Goal: Ask a question

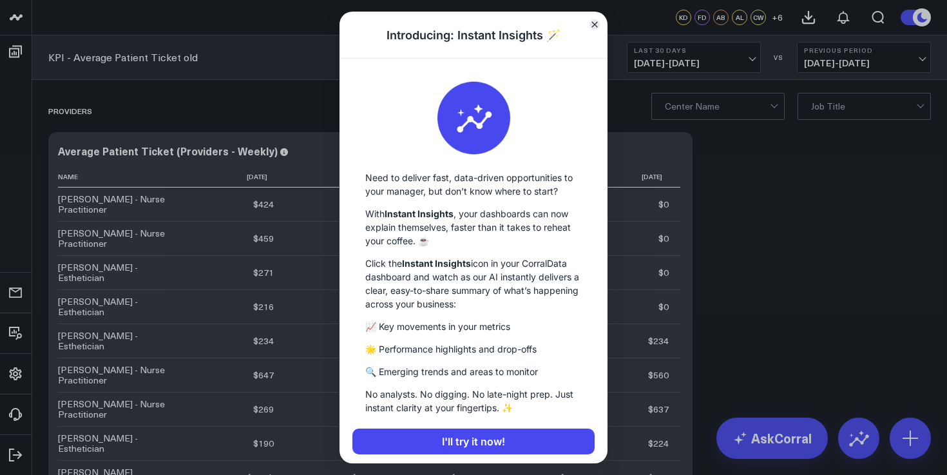
click at [589, 25] on button "Close" at bounding box center [594, 24] width 10 height 10
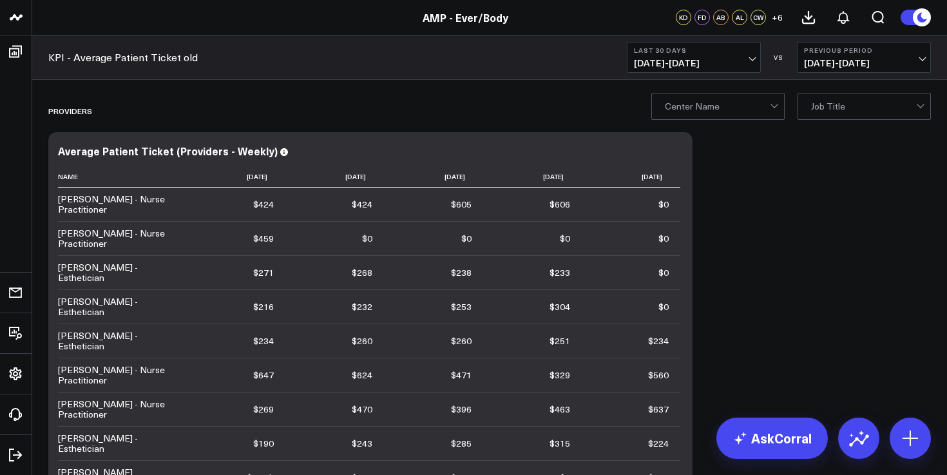
click at [654, 49] on b "Last 30 Days" at bounding box center [694, 50] width 120 height 8
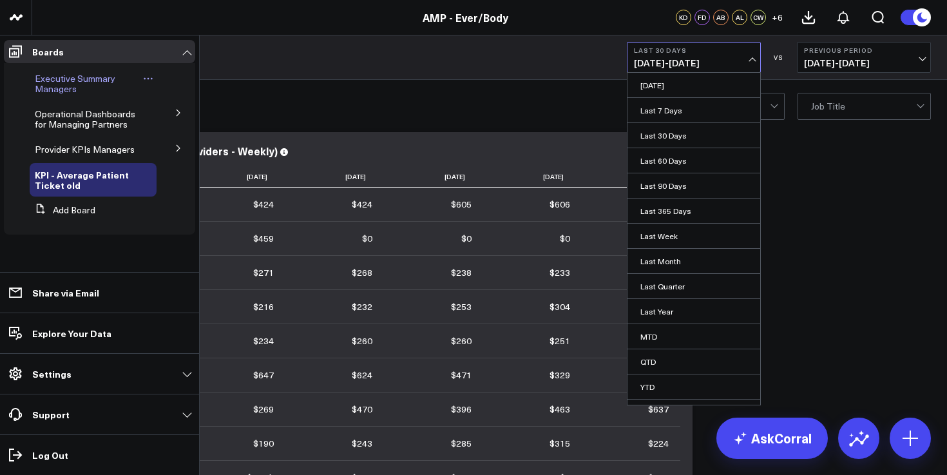
click at [74, 83] on span "Executive Summary Managers" at bounding box center [75, 83] width 80 height 23
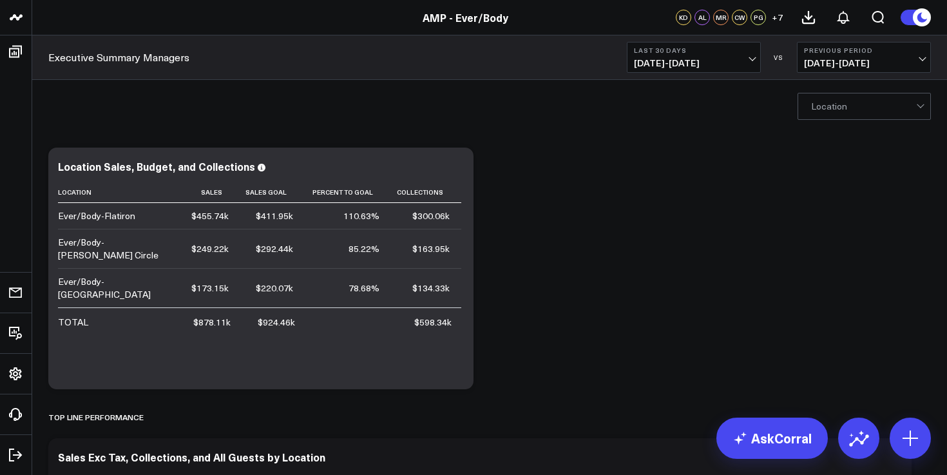
click at [676, 52] on b "Last 30 Days" at bounding box center [694, 50] width 120 height 8
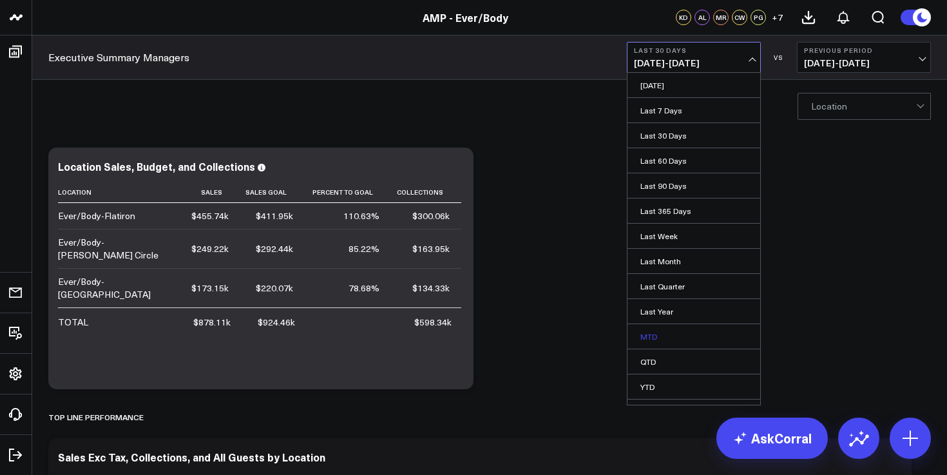
click at [668, 346] on link "MTD" at bounding box center [693, 336] width 133 height 24
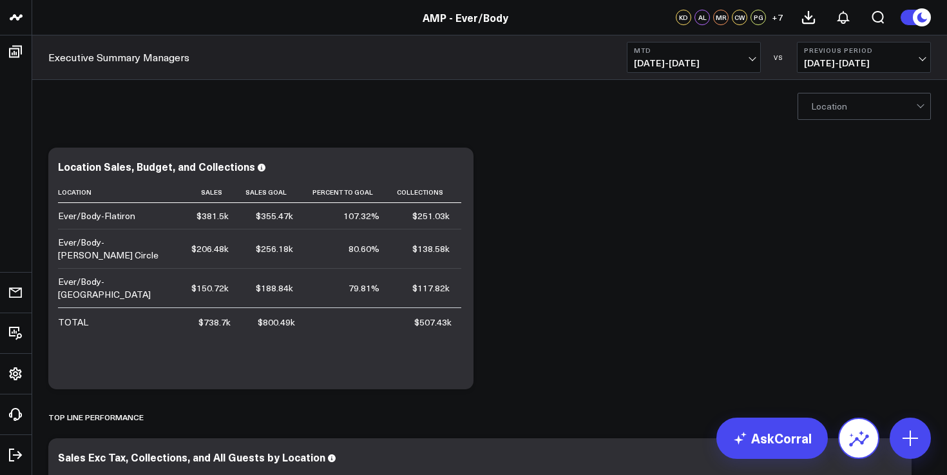
click at [854, 433] on icon at bounding box center [858, 438] width 21 height 21
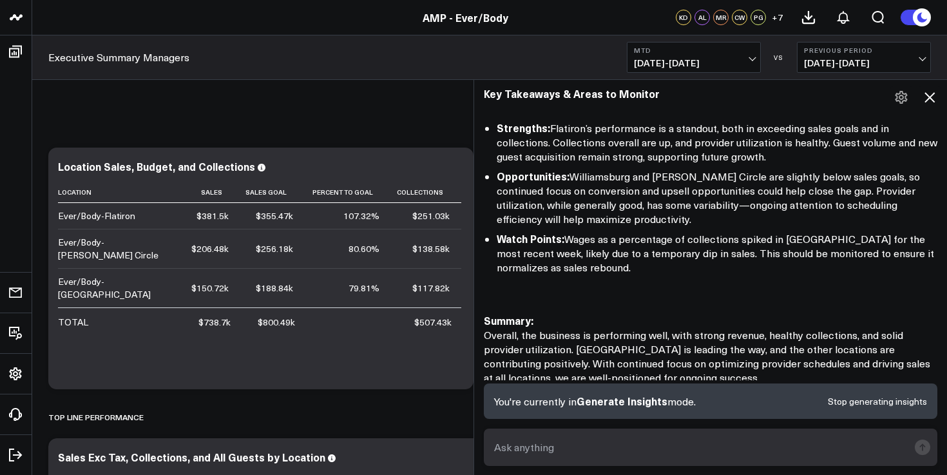
scroll to position [1102, 0]
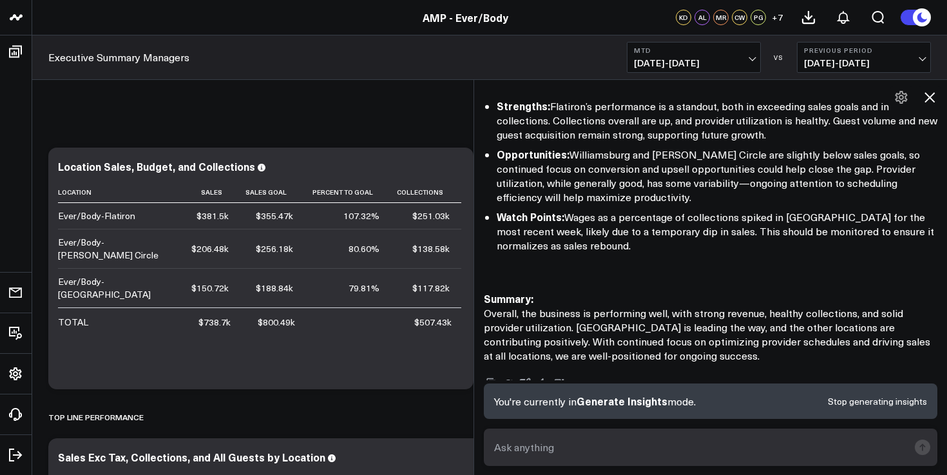
click at [605, 446] on textarea at bounding box center [699, 446] width 417 height 23
type textarea "Flatiron August vs July"
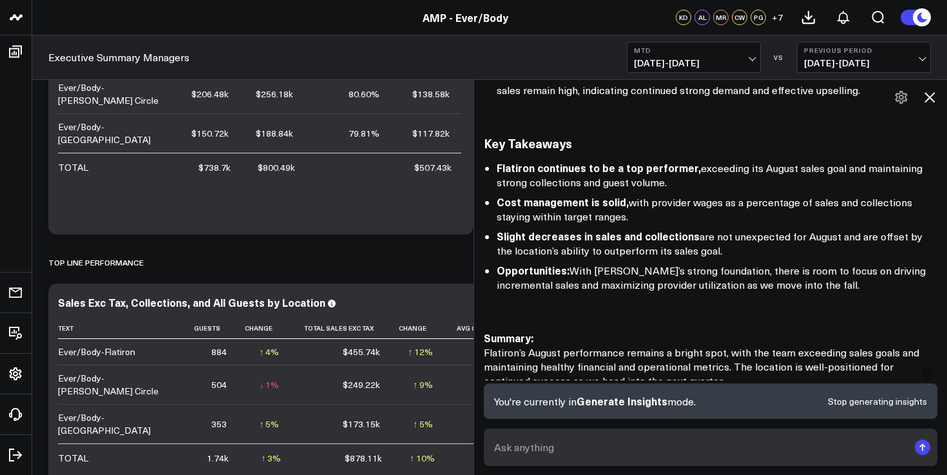
scroll to position [2270, 0]
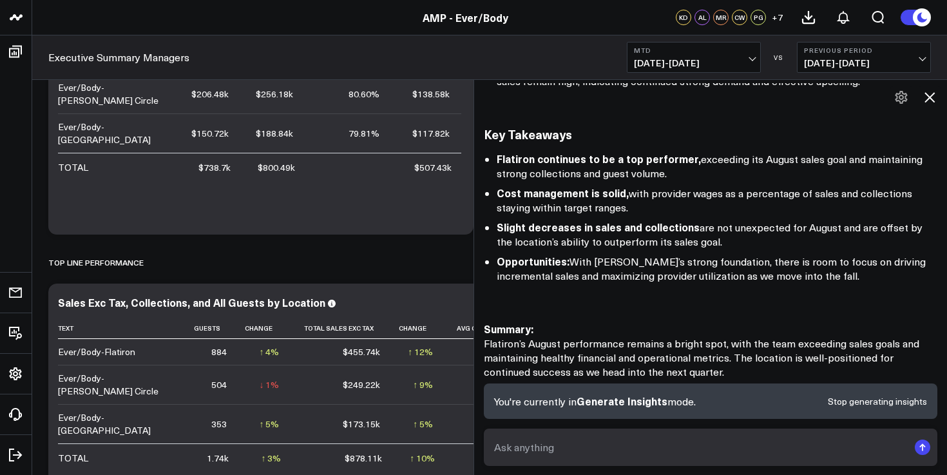
click at [590, 432] on form at bounding box center [710, 446] width 453 height 37
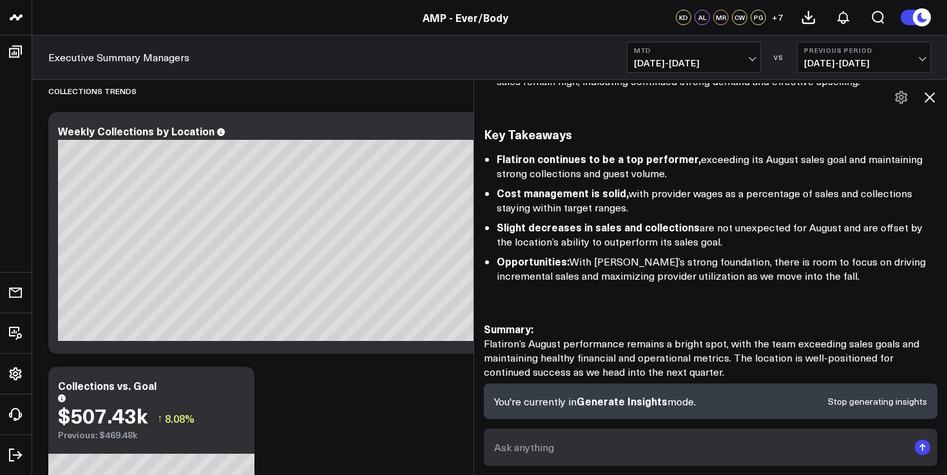
click at [599, 449] on textarea at bounding box center [699, 446] width 417 height 23
type textarea "Flatiron retail mtd"
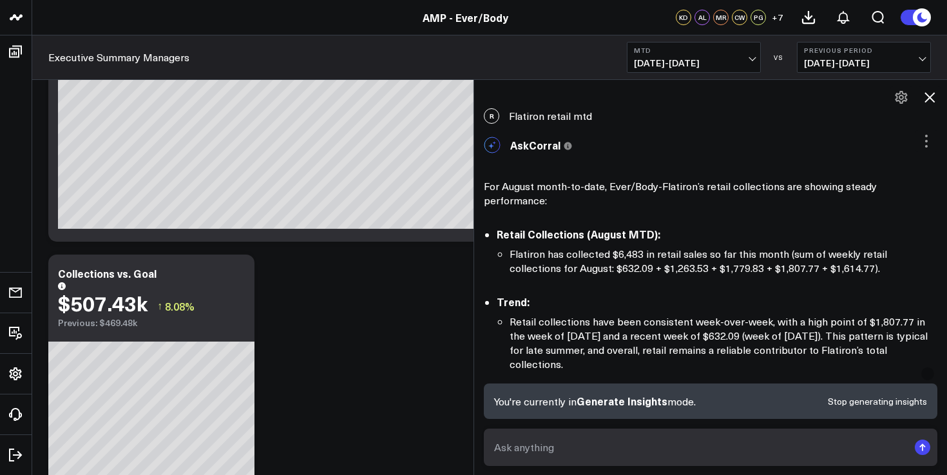
scroll to position [2715, 0]
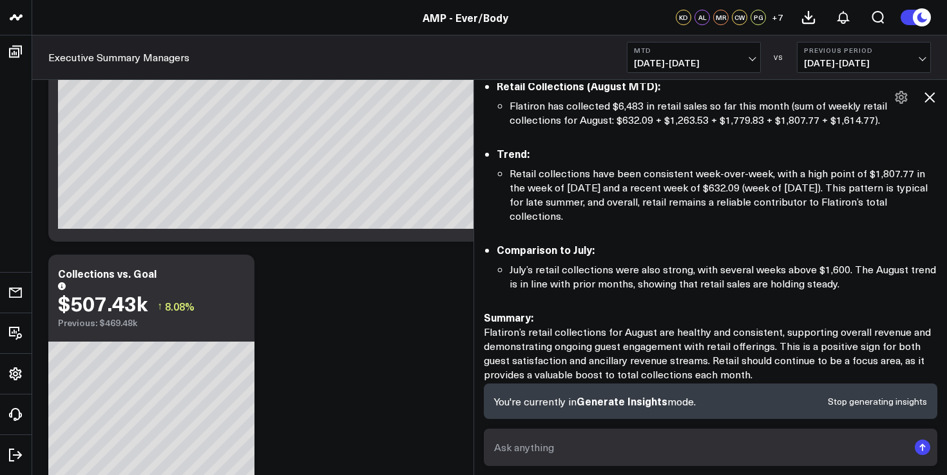
click at [546, 434] on form at bounding box center [710, 446] width 453 height 37
click at [542, 448] on textarea at bounding box center [699, 446] width 417 height 23
type textarea "y"
click at [895, 397] on button "Stop generating insights" at bounding box center [876, 401] width 99 height 9
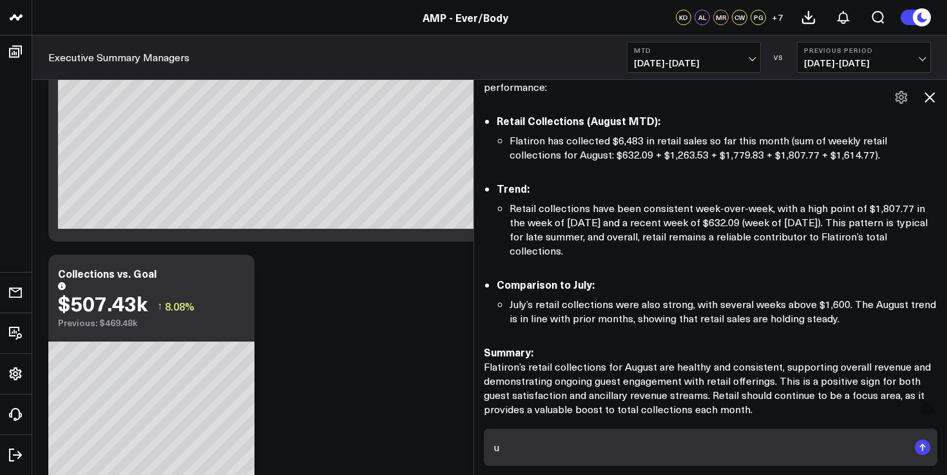
scroll to position [2389, 0]
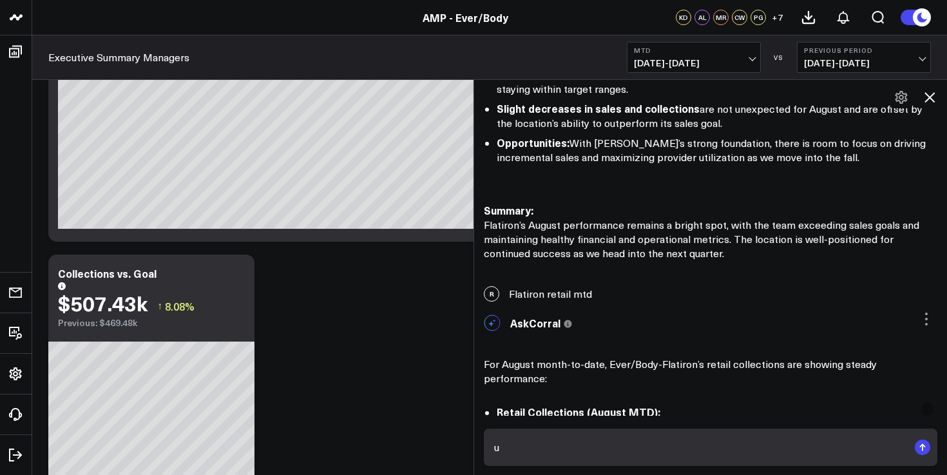
click at [932, 100] on icon at bounding box center [928, 97] width 15 height 15
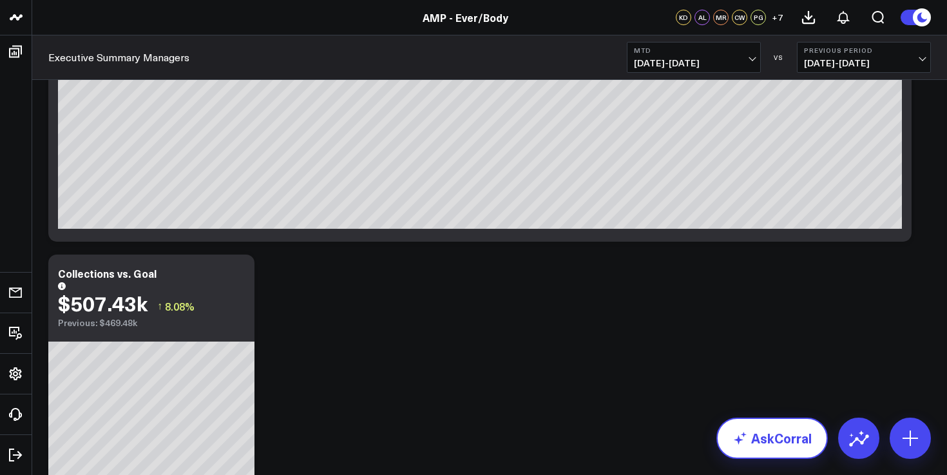
click at [797, 434] on link "AskCorral" at bounding box center [771, 437] width 111 height 41
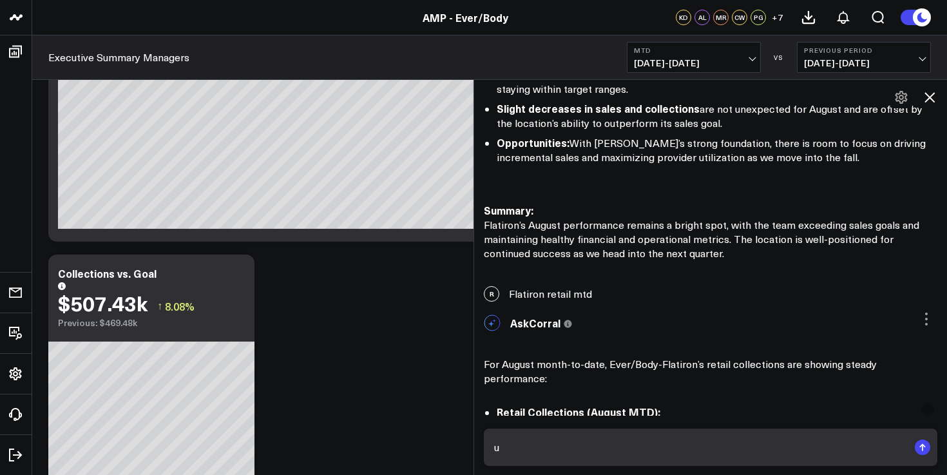
scroll to position [2680, 0]
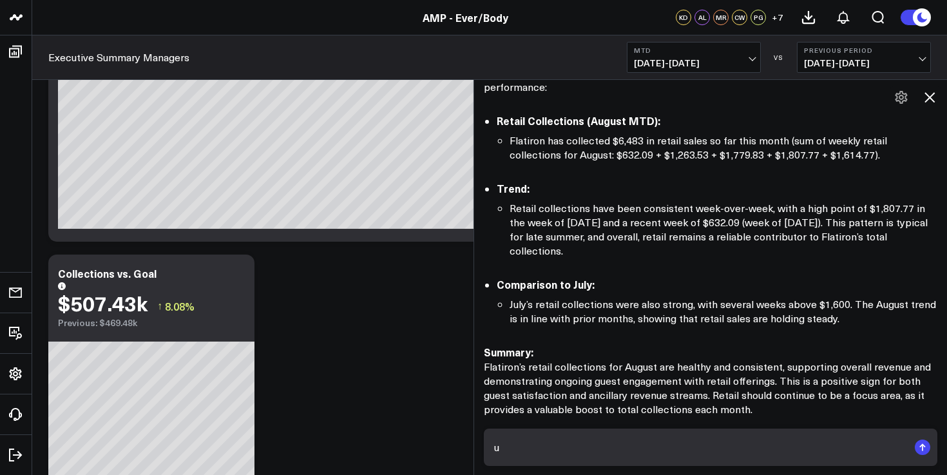
click at [560, 447] on textarea "u" at bounding box center [699, 446] width 417 height 23
type textarea "utilization mtd flatiron"
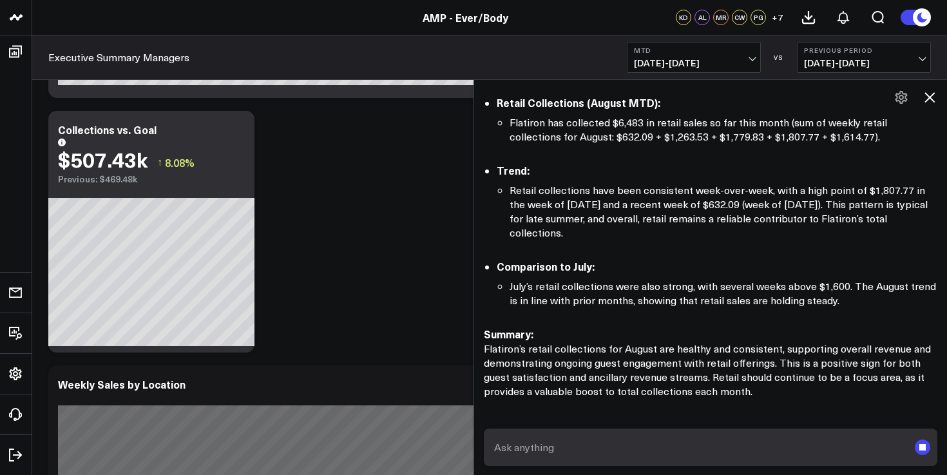
scroll to position [875, 0]
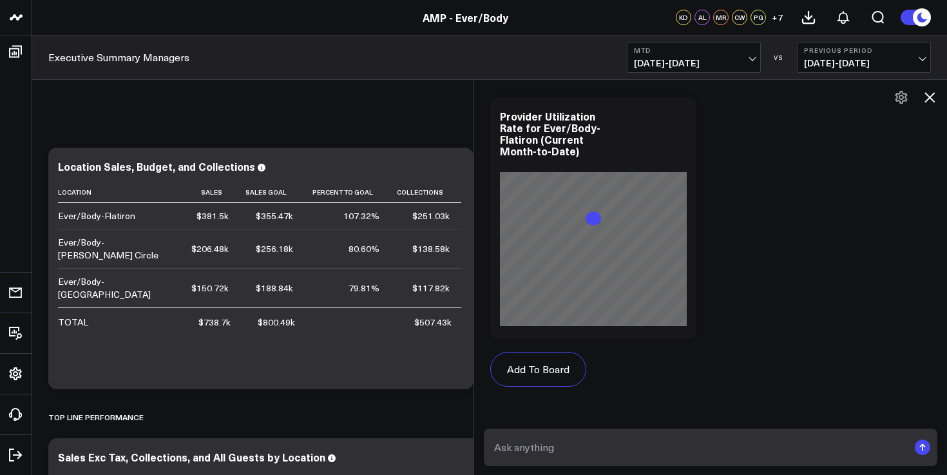
scroll to position [4287, 0]
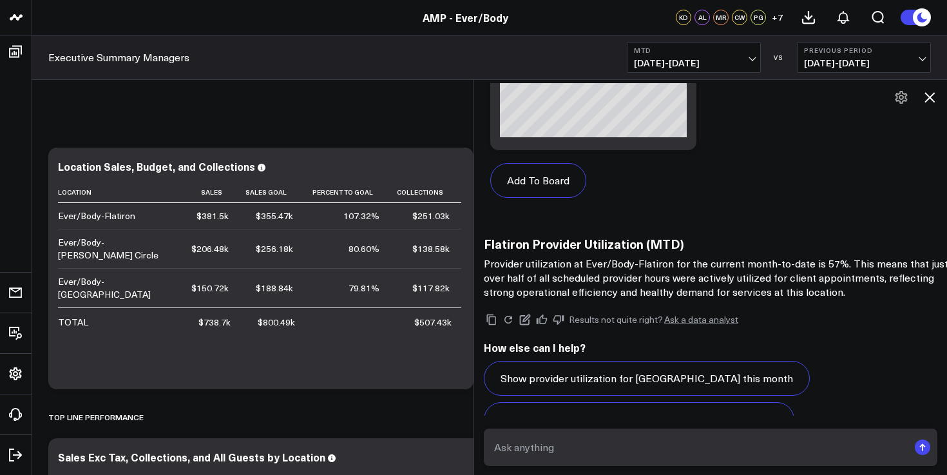
click at [927, 102] on icon at bounding box center [928, 97] width 15 height 15
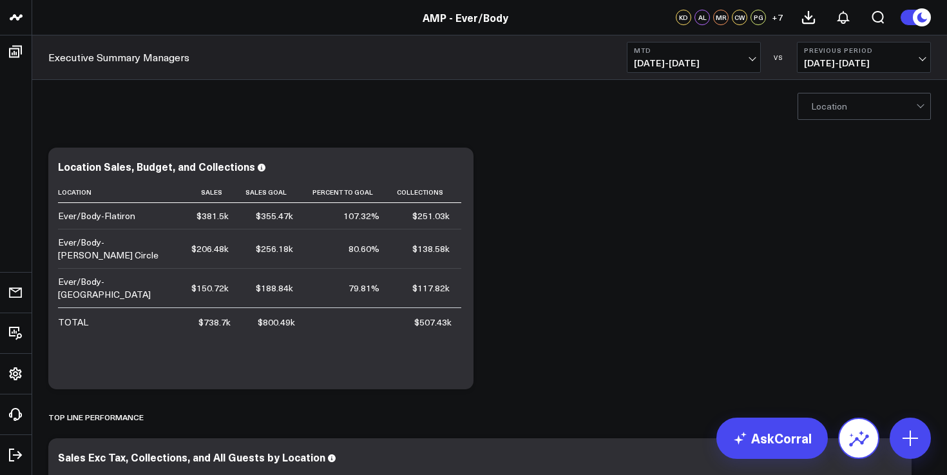
click at [858, 433] on icon at bounding box center [858, 438] width 21 height 21
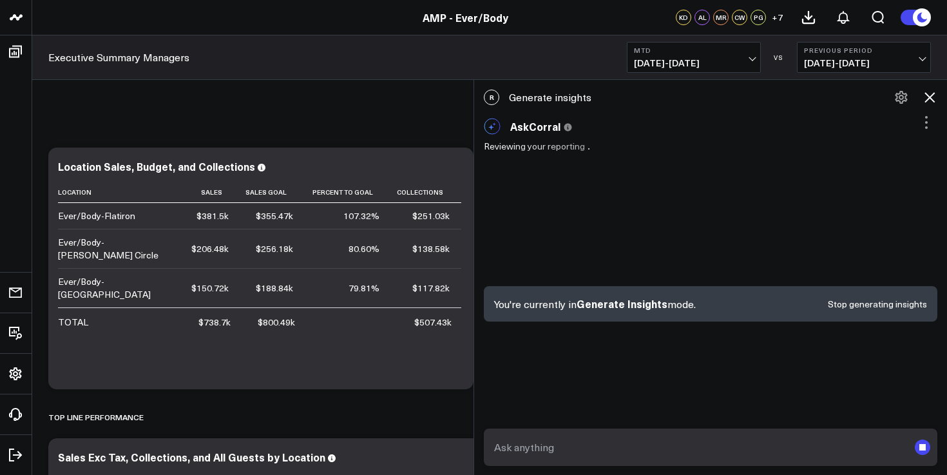
click at [543, 446] on textarea at bounding box center [699, 446] width 417 height 23
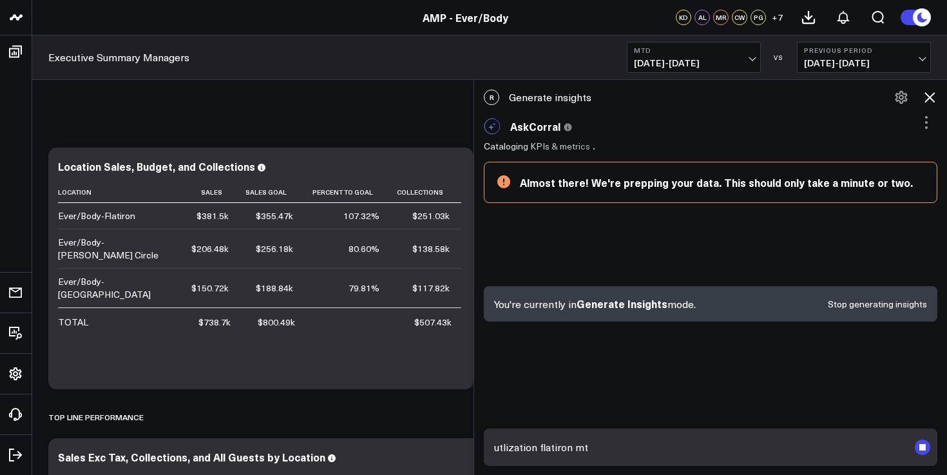
type textarea "utlization flatiron mtd"
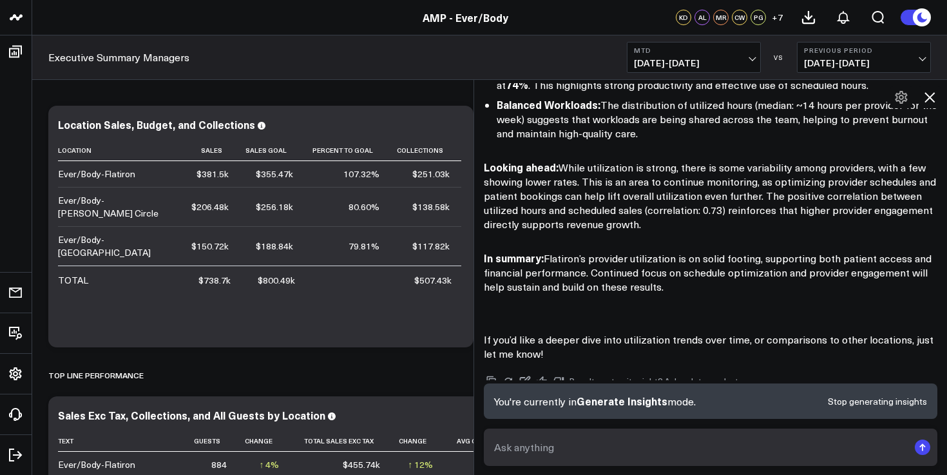
scroll to position [1742, 0]
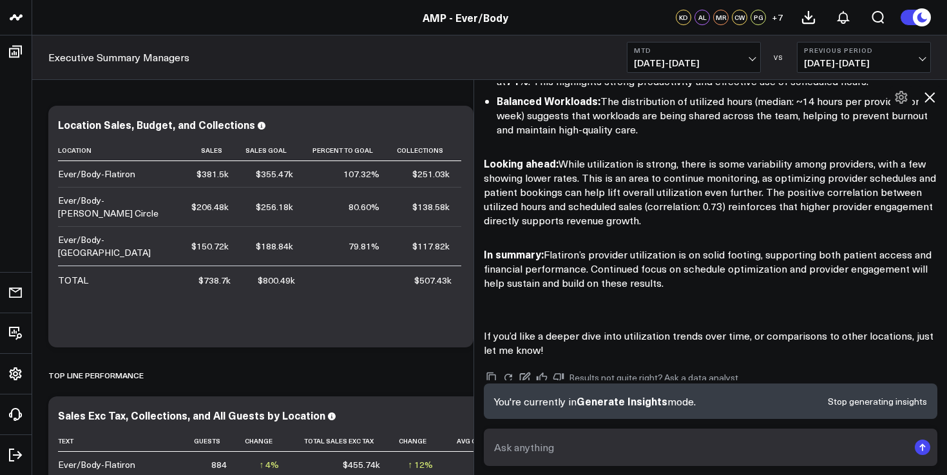
click at [571, 441] on textarea at bounding box center [699, 446] width 417 height 23
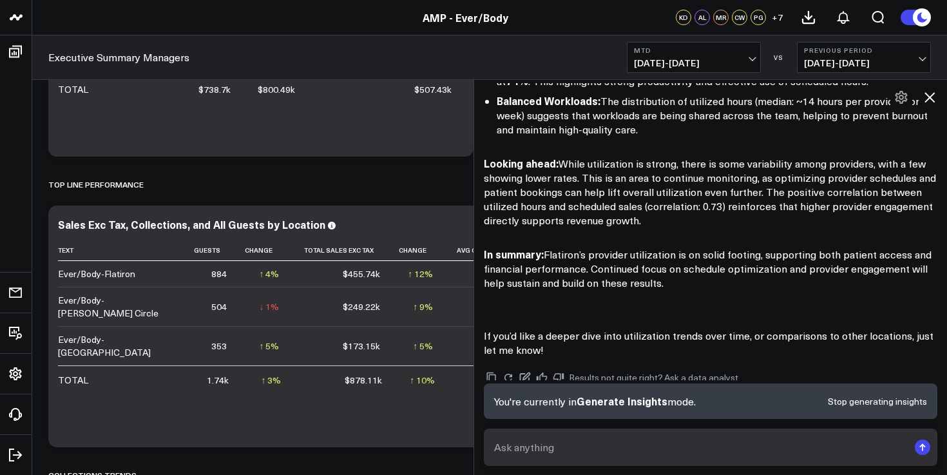
scroll to position [239, 0]
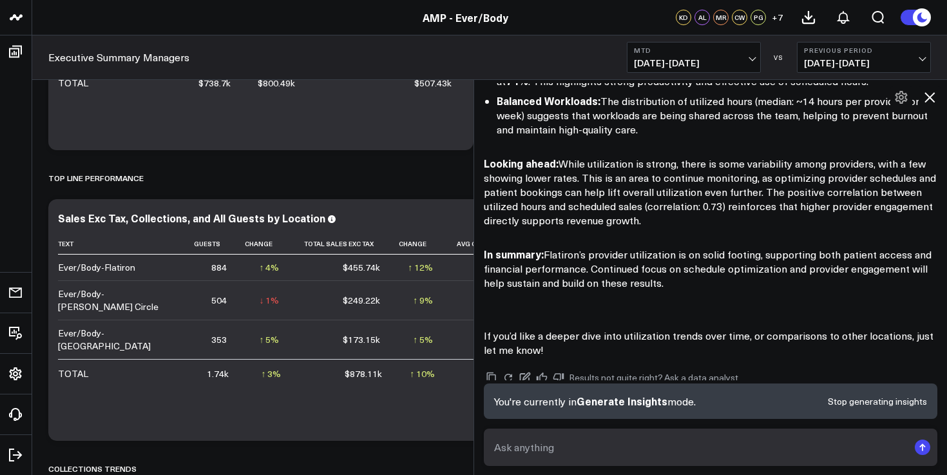
click at [550, 457] on textarea at bounding box center [699, 446] width 417 height 23
click at [384, 359] on td "$878.11k" at bounding box center [340, 373] width 101 height 28
click at [930, 101] on icon at bounding box center [928, 97] width 15 height 15
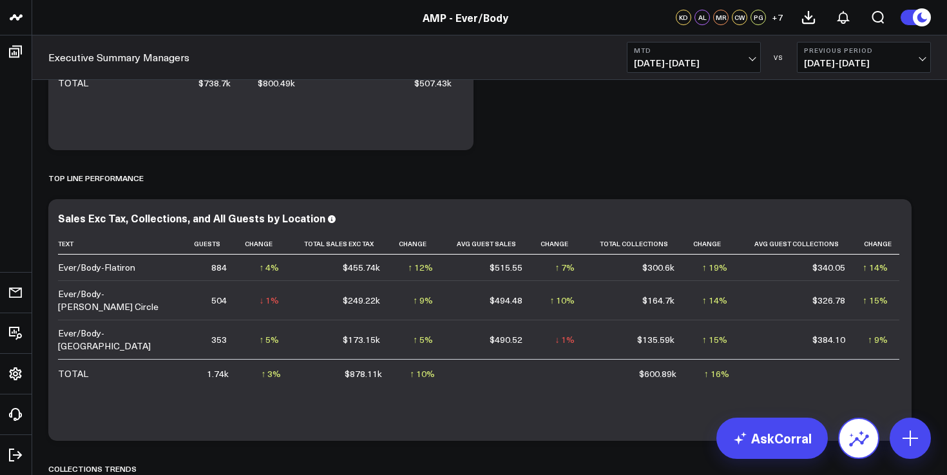
click at [851, 453] on button at bounding box center [858, 437] width 41 height 41
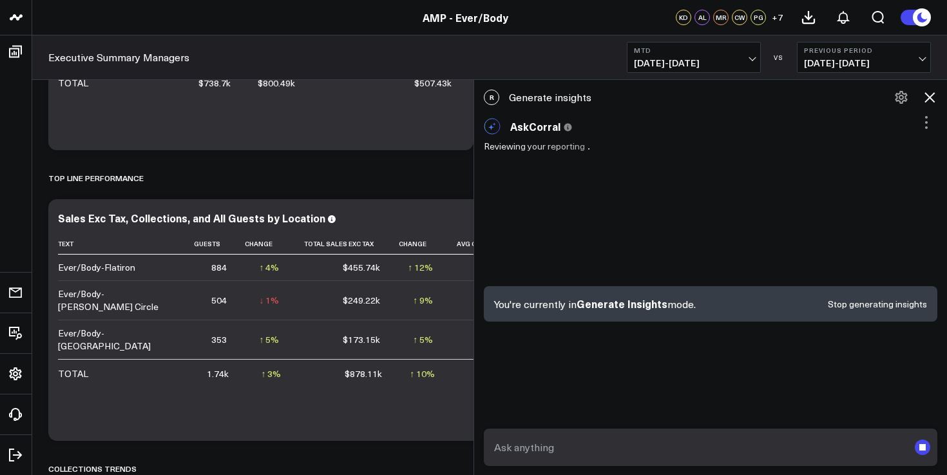
click at [610, 467] on div at bounding box center [710, 447] width 473 height 57
click at [567, 435] on textarea at bounding box center [699, 446] width 417 height 23
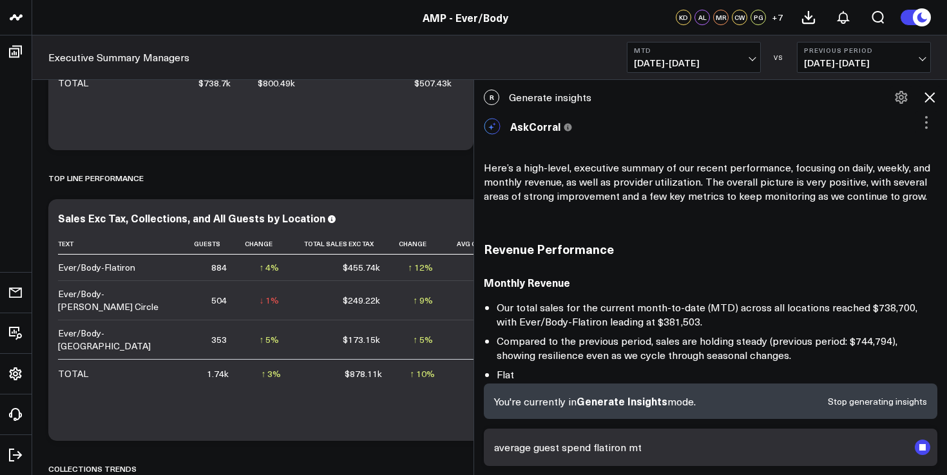
type textarea "average guest spend flatiron mtd"
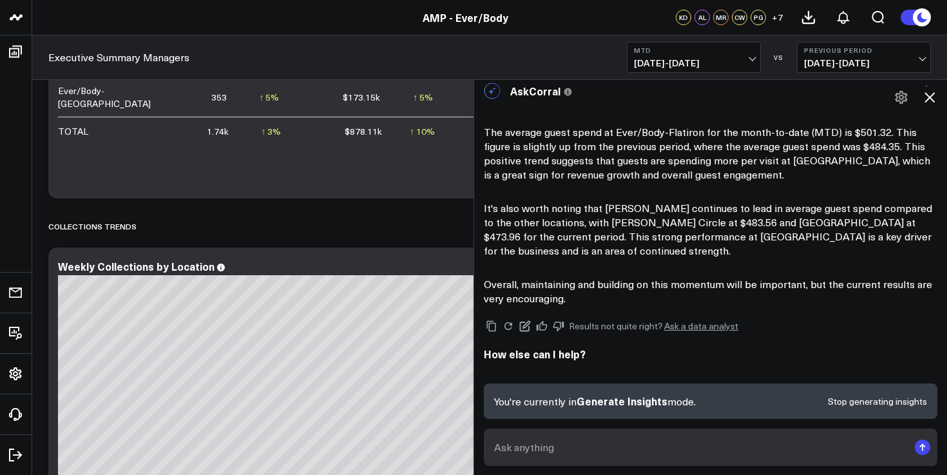
scroll to position [1647, 0]
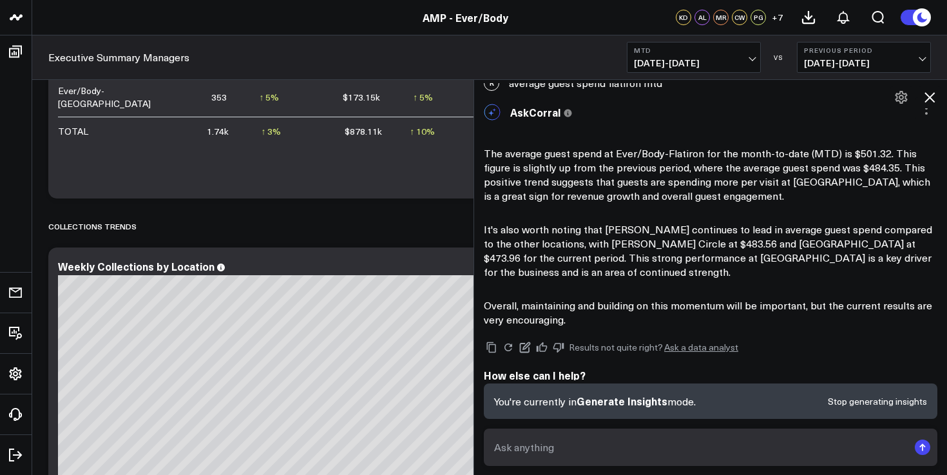
click at [607, 443] on textarea at bounding box center [699, 446] width 417 height 23
type textarea "guest count flatiron mtd"
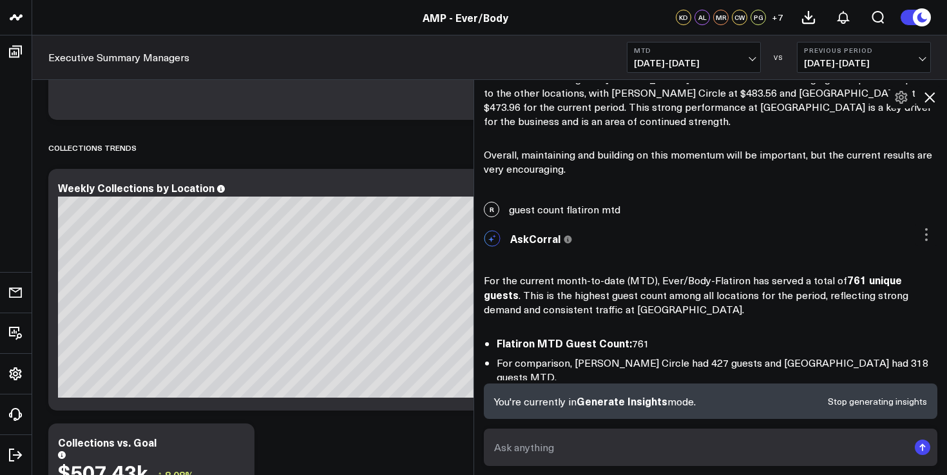
scroll to position [1887, 0]
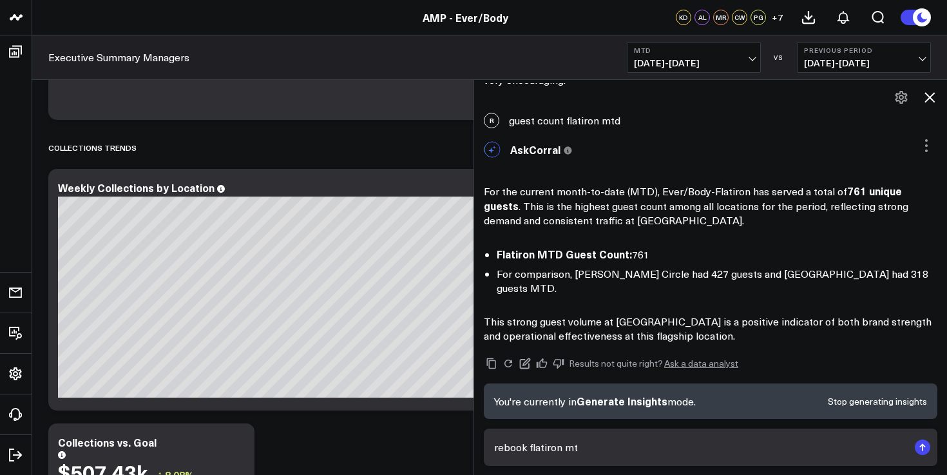
type textarea "rebook flatiron mtd"
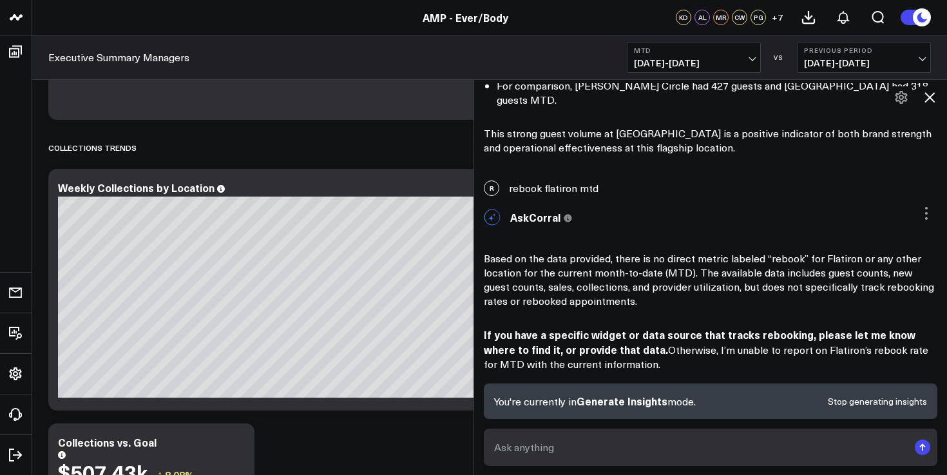
scroll to position [2149, 0]
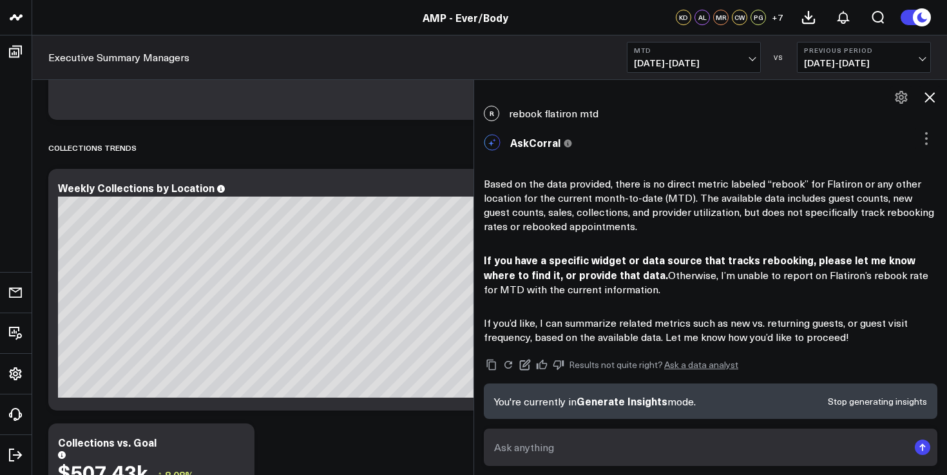
click at [640, 440] on textarea at bounding box center [699, 446] width 417 height 23
type textarea "rebook rate flatiron"
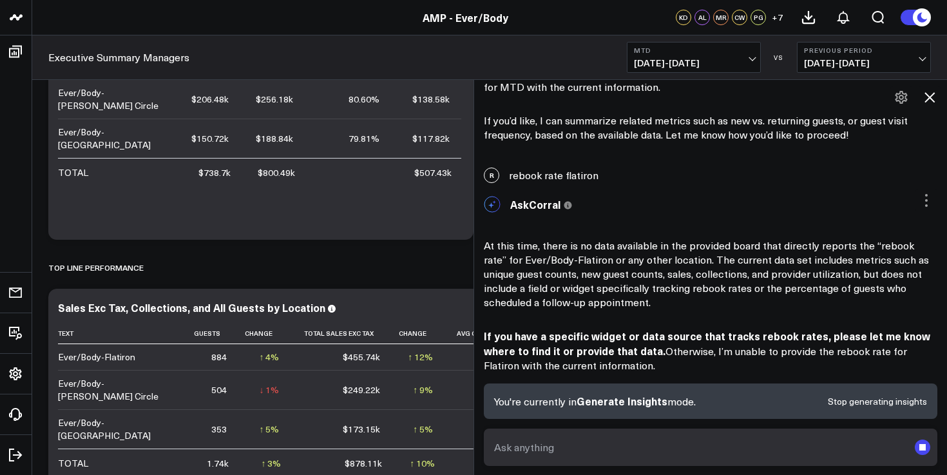
scroll to position [0, 0]
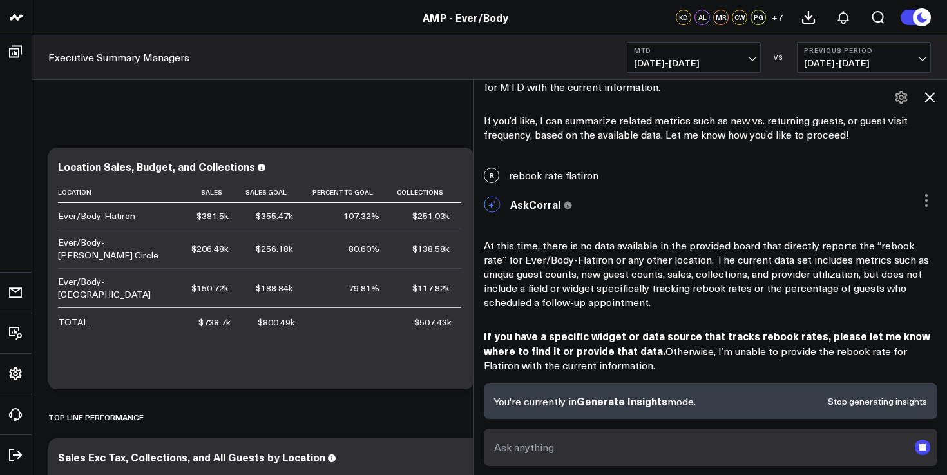
click at [922, 446] on rect "submit" at bounding box center [922, 447] width 6 height 6
click at [868, 401] on button "Stop generating insights" at bounding box center [876, 401] width 99 height 9
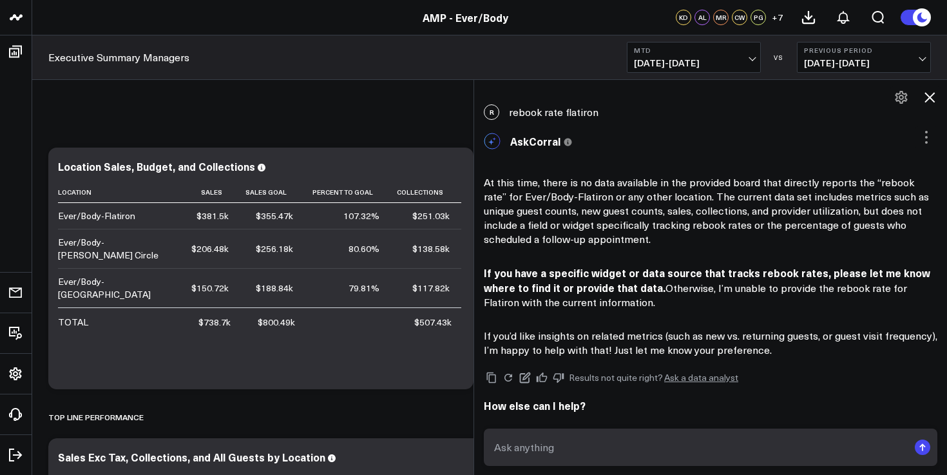
scroll to position [2392, 0]
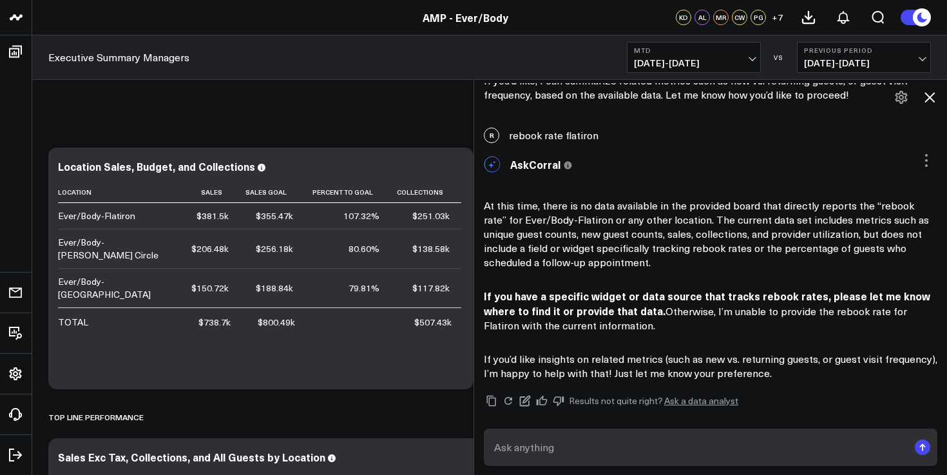
click at [928, 94] on icon at bounding box center [928, 97] width 15 height 15
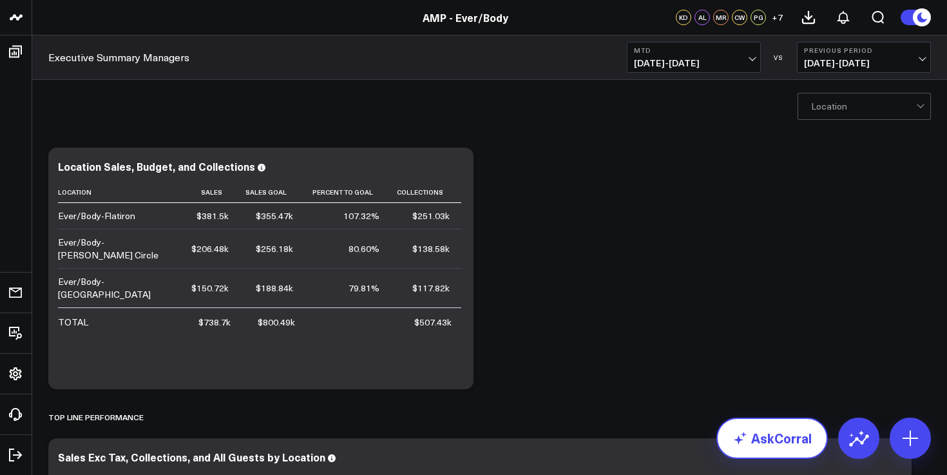
click at [748, 432] on icon at bounding box center [739, 437] width 15 height 15
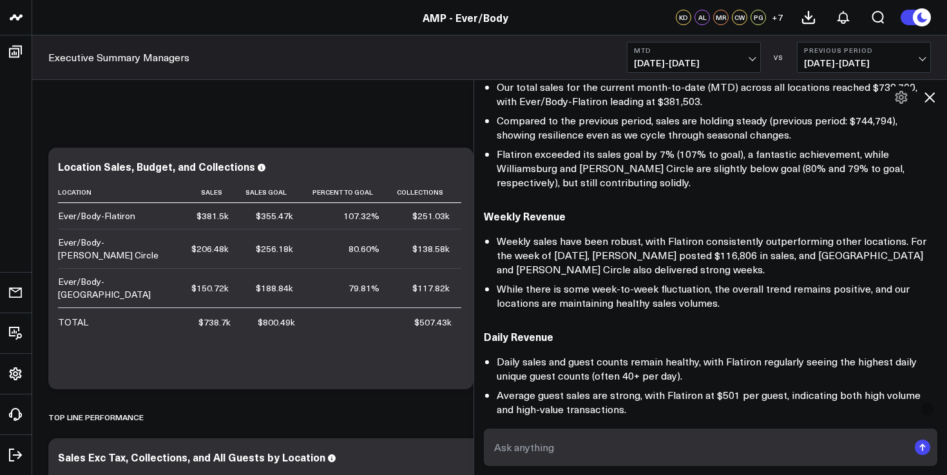
scroll to position [0, 0]
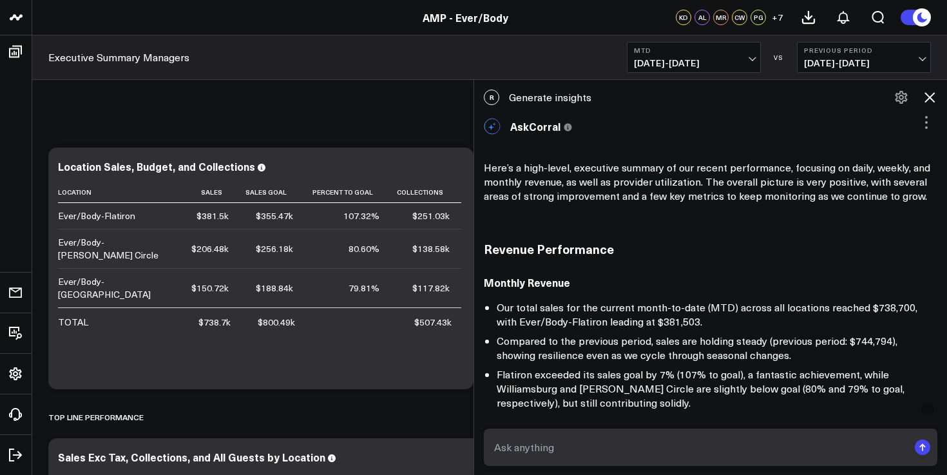
click at [911, 98] on button at bounding box center [901, 97] width 22 height 22
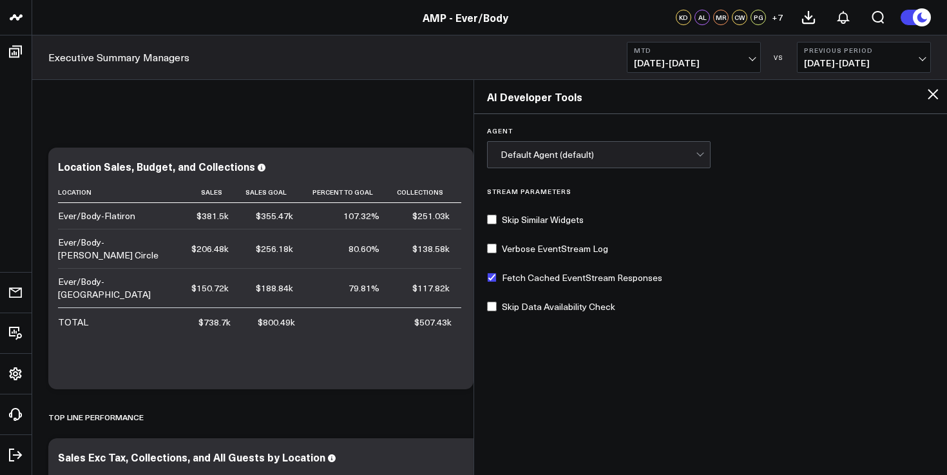
click at [929, 95] on icon at bounding box center [932, 93] width 15 height 15
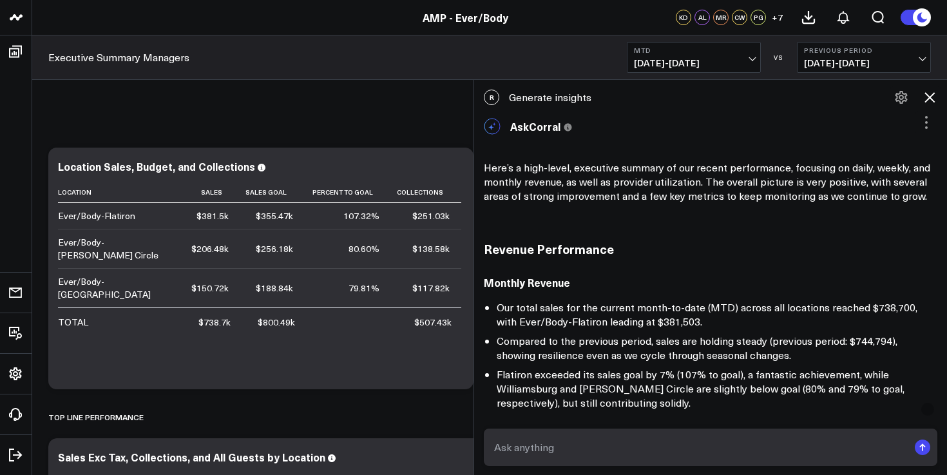
click at [918, 118] on icon at bounding box center [925, 122] width 15 height 15
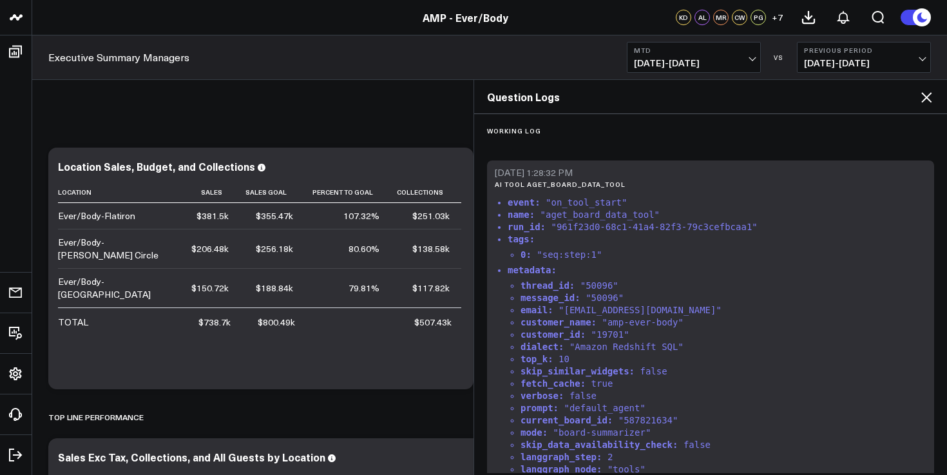
click at [925, 104] on icon at bounding box center [925, 97] width 15 height 15
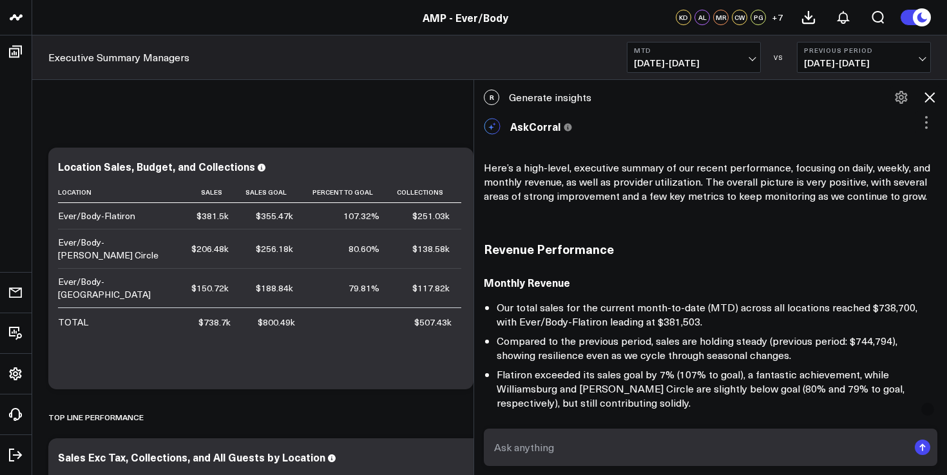
click at [634, 442] on textarea at bounding box center [699, 446] width 417 height 23
type textarea "rebook flatiron"
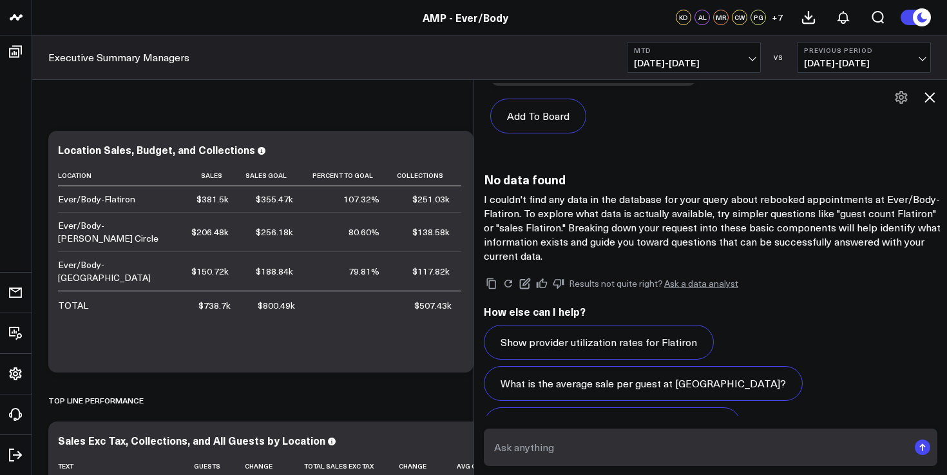
scroll to position [18, 0]
click at [559, 457] on textarea at bounding box center [699, 446] width 417 height 23
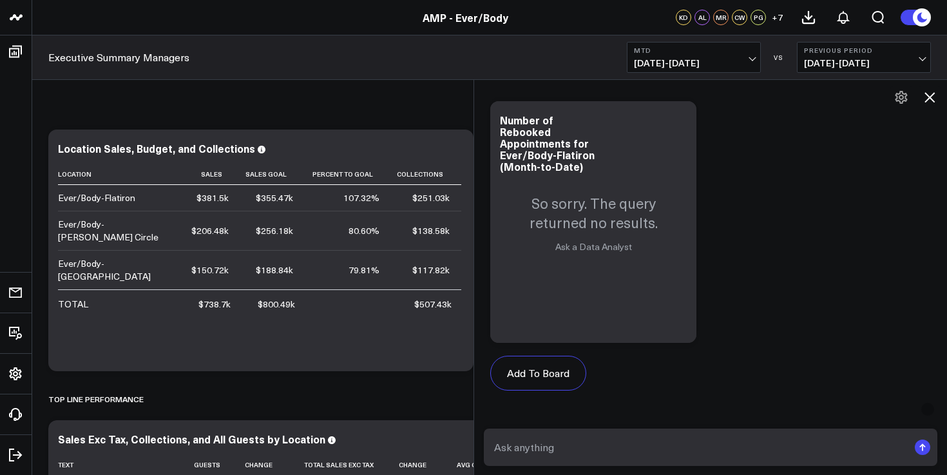
scroll to position [3883, 0]
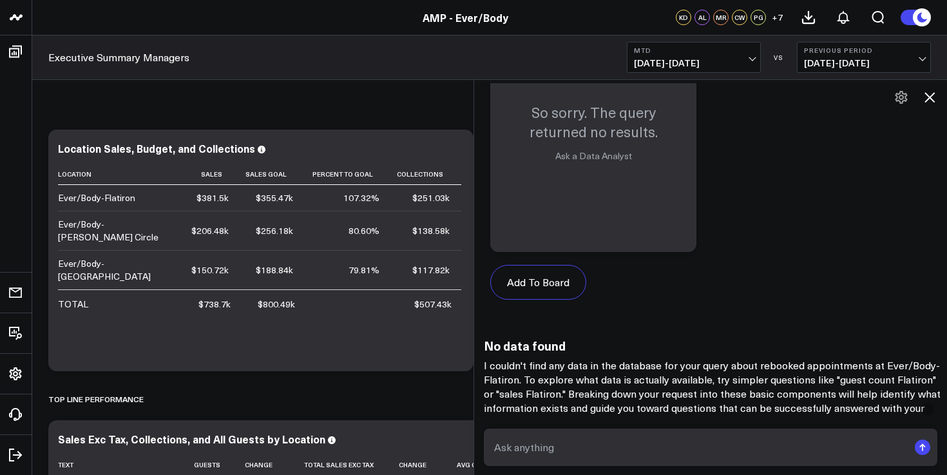
click at [923, 98] on icon at bounding box center [928, 97] width 15 height 15
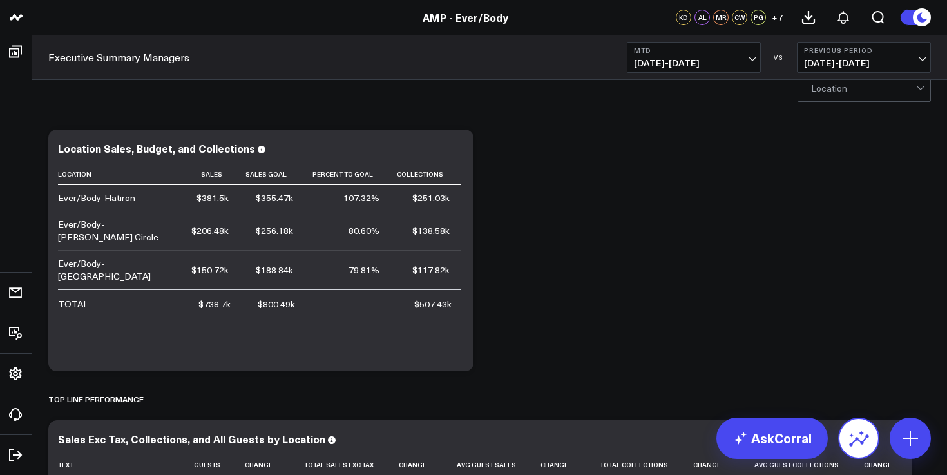
click at [849, 431] on icon at bounding box center [858, 438] width 21 height 21
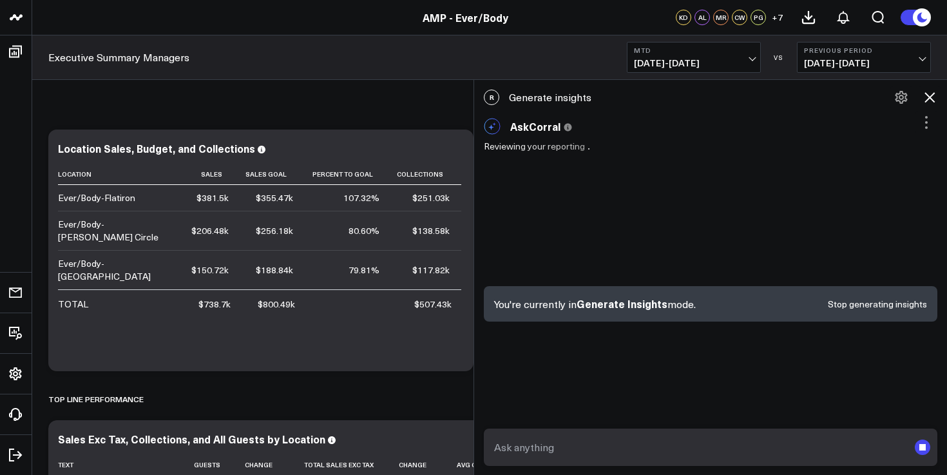
click at [657, 457] on textarea at bounding box center [699, 446] width 417 height 23
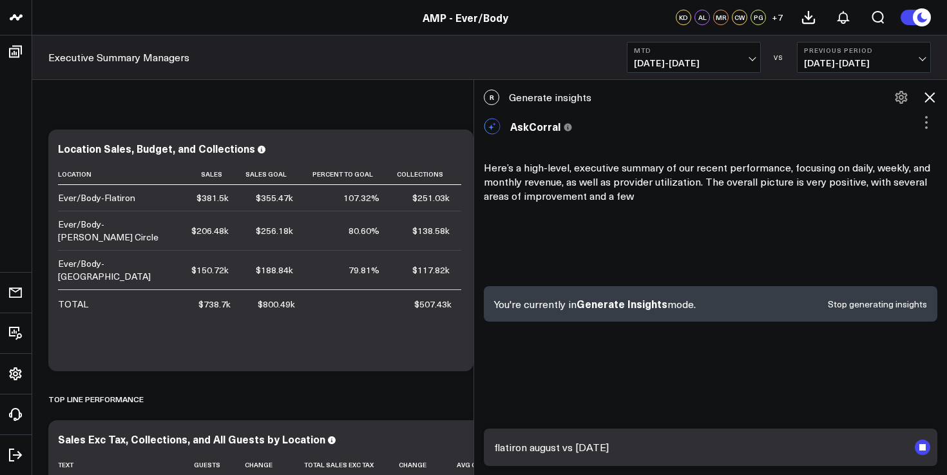
type textarea "flatiron august vs july"
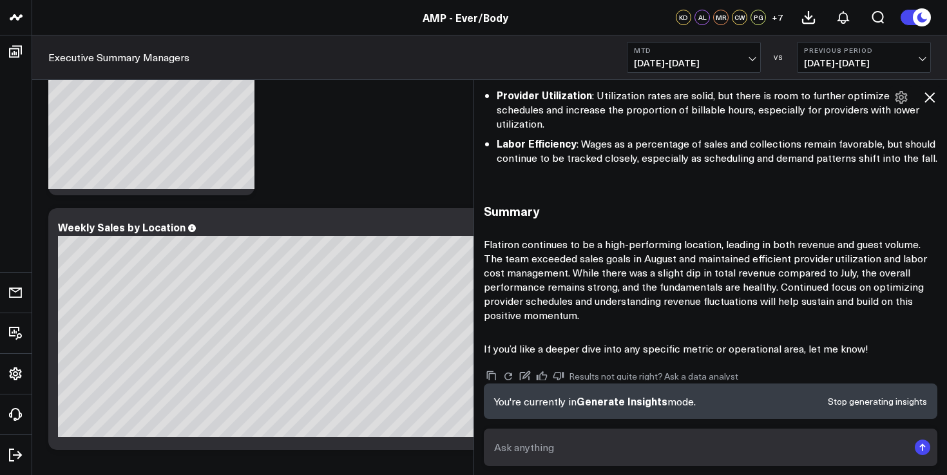
scroll to position [2559, 0]
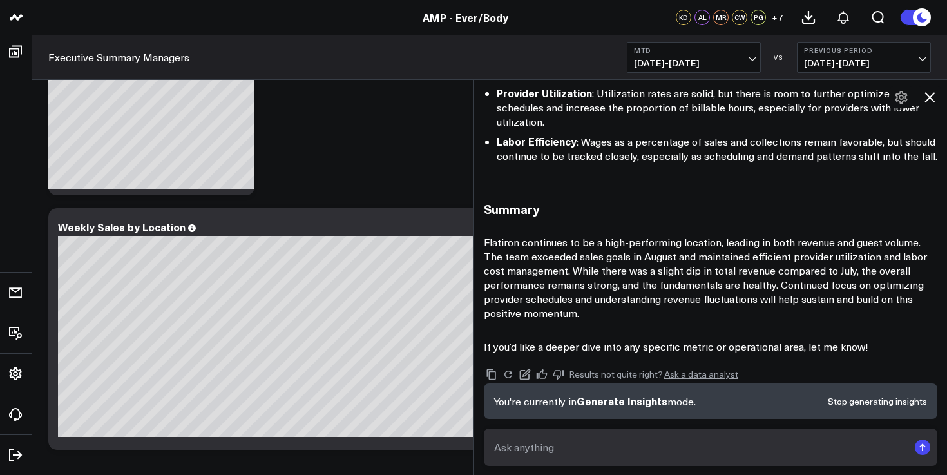
click at [634, 439] on textarea at bounding box center [699, 446] width 417 height 23
type textarea "detailed"
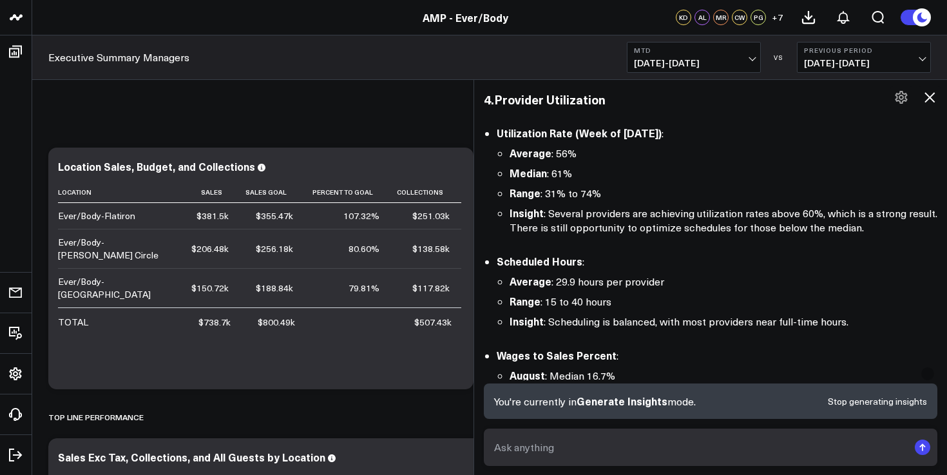
scroll to position [4054, 0]
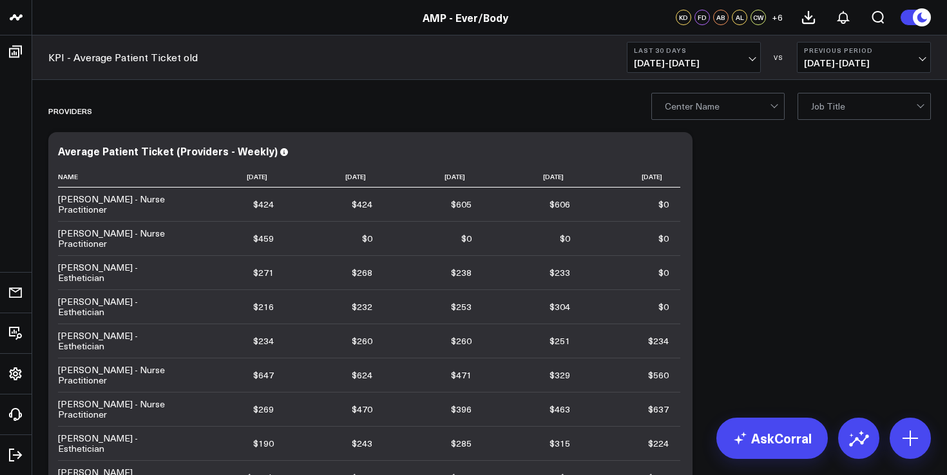
click at [694, 65] on span "07/28/25 - 08/26/25" at bounding box center [694, 63] width 120 height 10
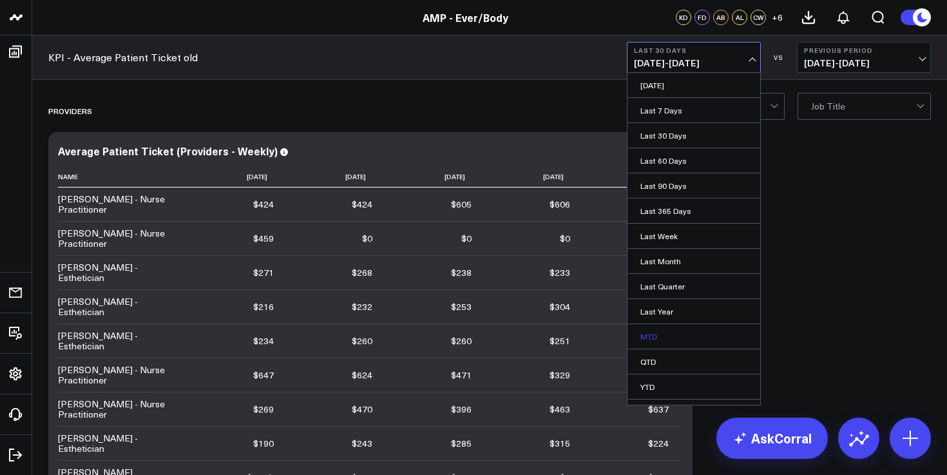
click at [686, 332] on link "MTD" at bounding box center [693, 336] width 133 height 24
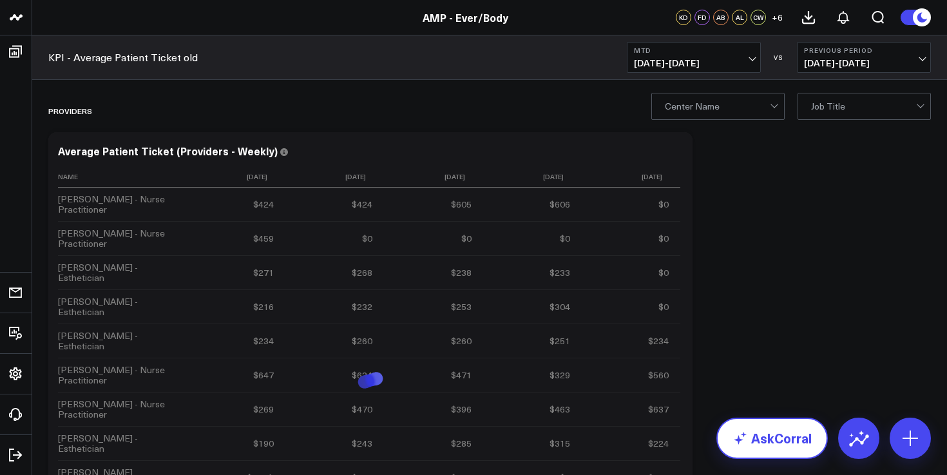
click at [747, 443] on icon at bounding box center [739, 437] width 15 height 15
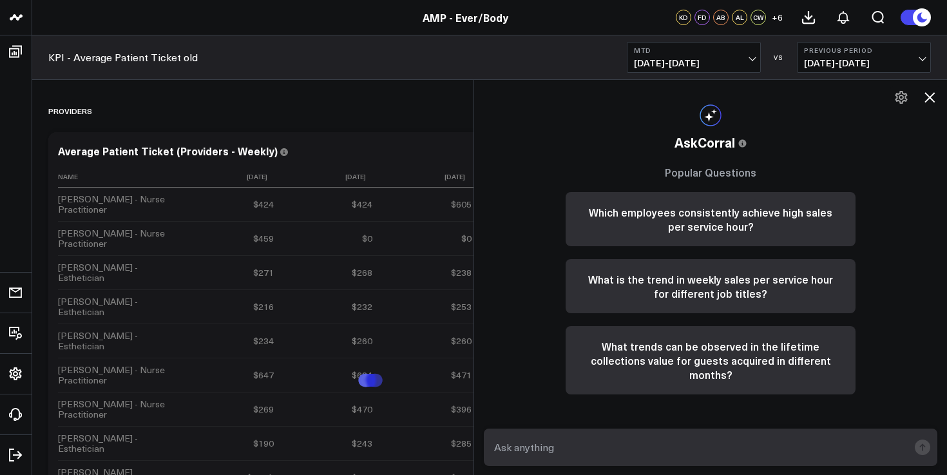
click at [609, 446] on textarea at bounding box center [699, 446] width 417 height 23
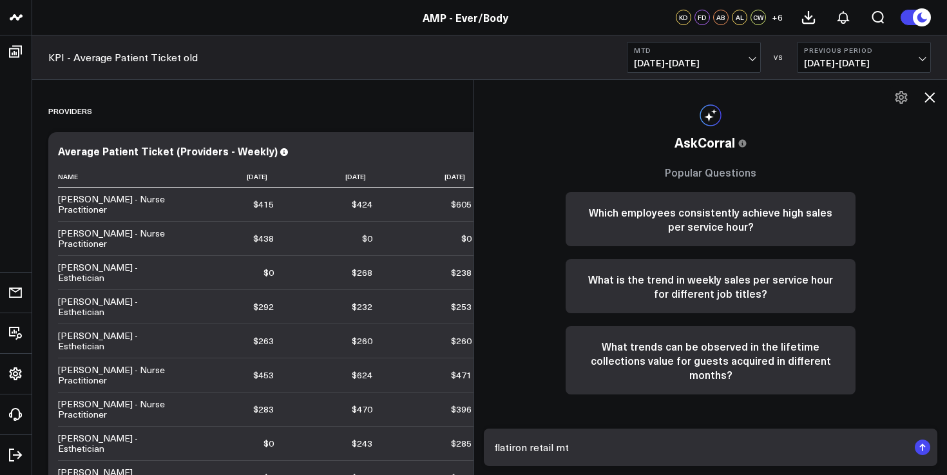
type textarea "flatiron retail mtd"
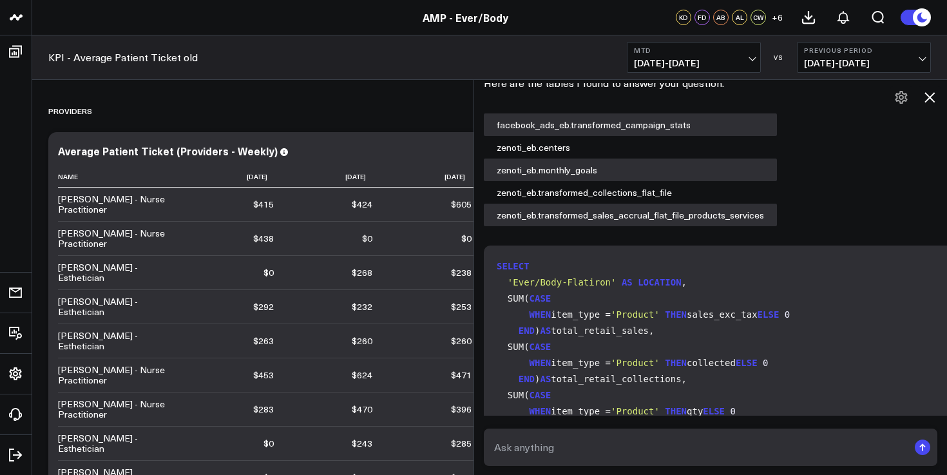
scroll to position [659, 0]
